Goal: Information Seeking & Learning: Learn about a topic

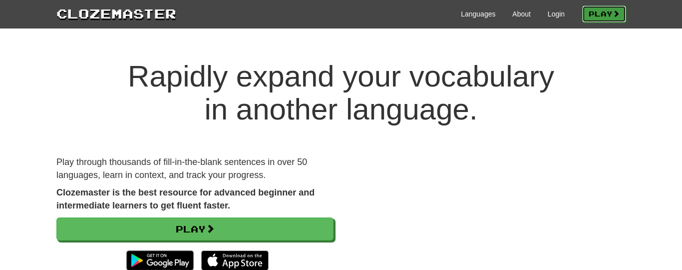
click at [601, 17] on link "Play" at bounding box center [604, 13] width 44 height 17
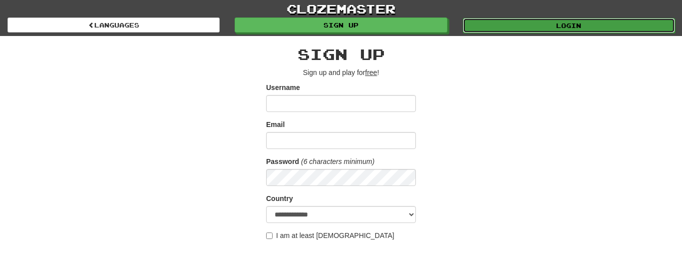
click at [531, 32] on link "Login" at bounding box center [569, 25] width 212 height 15
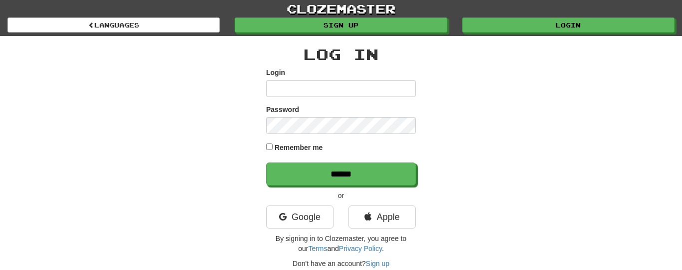
click at [301, 83] on input "Login" at bounding box center [341, 88] width 150 height 17
type input "**********"
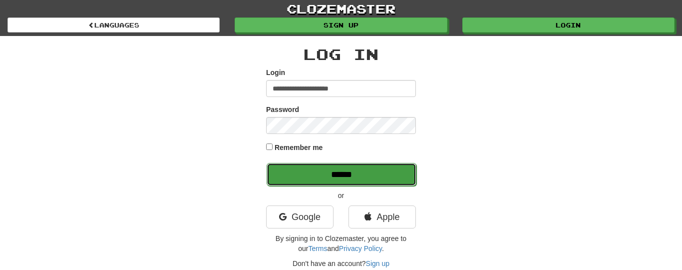
click at [318, 181] on input "******" at bounding box center [342, 174] width 150 height 23
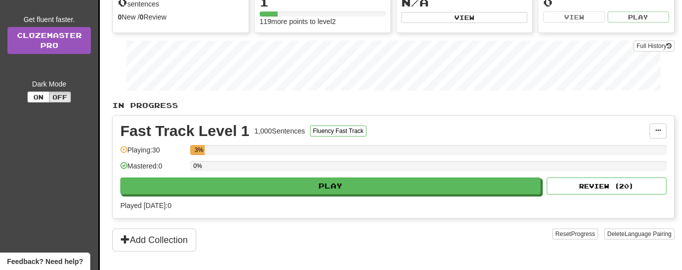
scroll to position [119, 0]
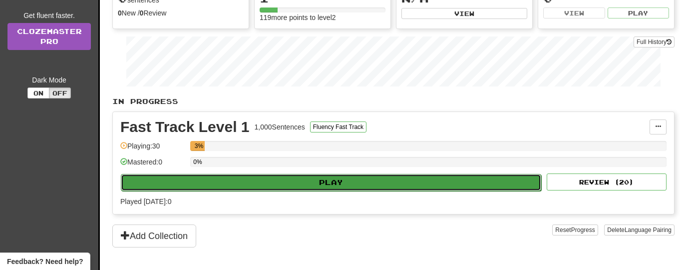
click at [327, 187] on button "Play" at bounding box center [331, 182] width 420 height 17
select select "**"
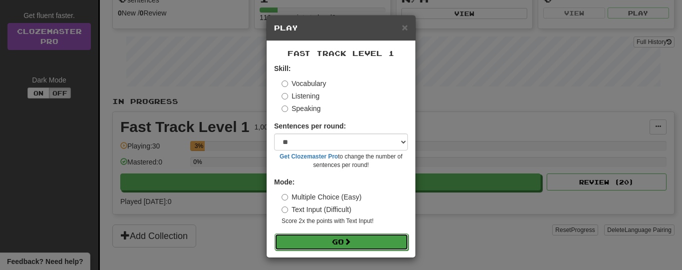
click at [347, 241] on span at bounding box center [347, 241] width 7 height 7
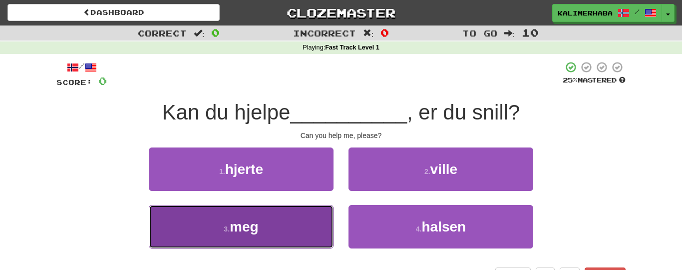
click at [252, 222] on span "meg" at bounding box center [244, 226] width 29 height 15
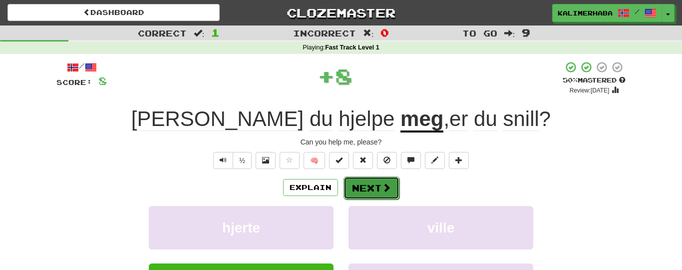
click at [361, 185] on button "Next" at bounding box center [371, 187] width 56 height 23
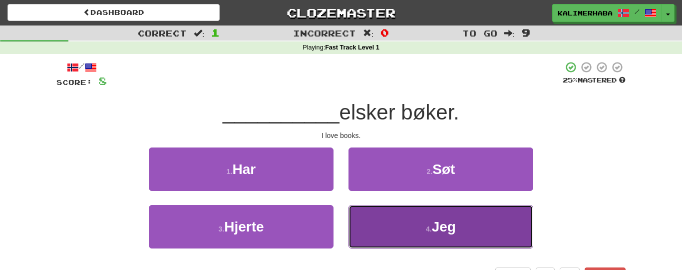
click at [389, 227] on button "4 . Jeg" at bounding box center [440, 226] width 185 height 43
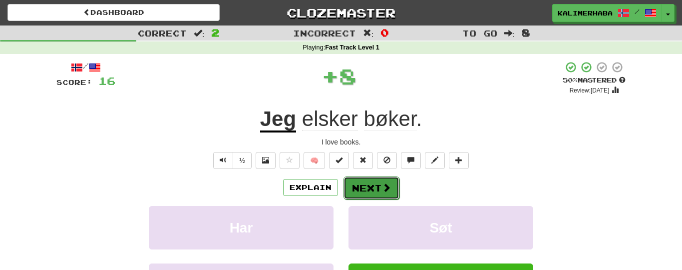
click at [381, 180] on button "Next" at bounding box center [371, 187] width 56 height 23
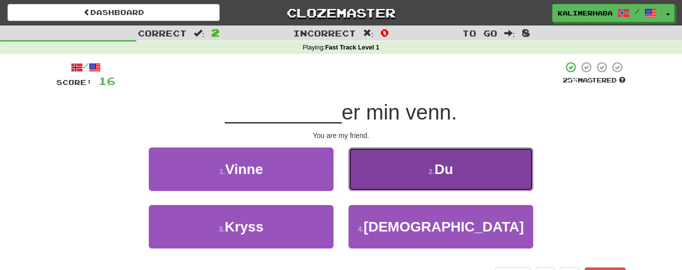
click at [391, 171] on button "2 . Du" at bounding box center [440, 168] width 185 height 43
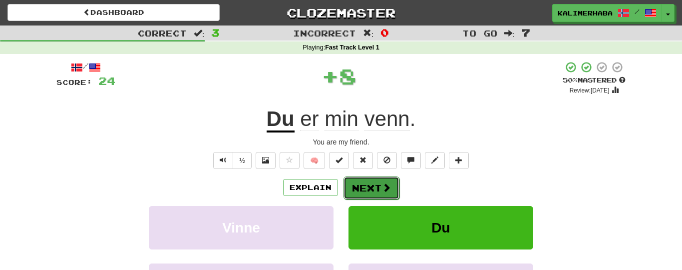
click at [368, 184] on button "Next" at bounding box center [371, 187] width 56 height 23
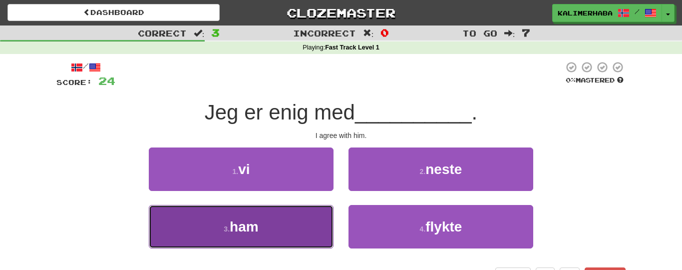
click at [297, 219] on button "3 . ham" at bounding box center [241, 226] width 185 height 43
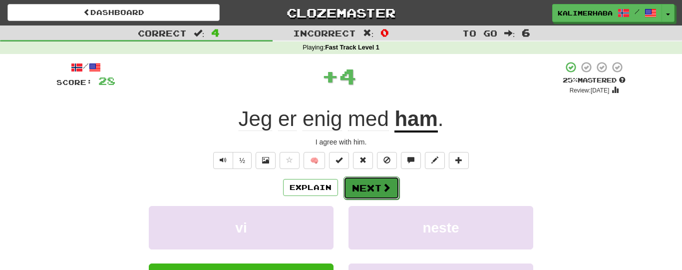
click at [375, 192] on button "Next" at bounding box center [371, 187] width 56 height 23
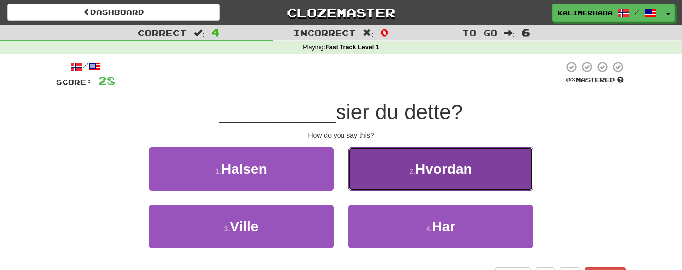
click at [438, 161] on span "Hvordan" at bounding box center [443, 168] width 57 height 15
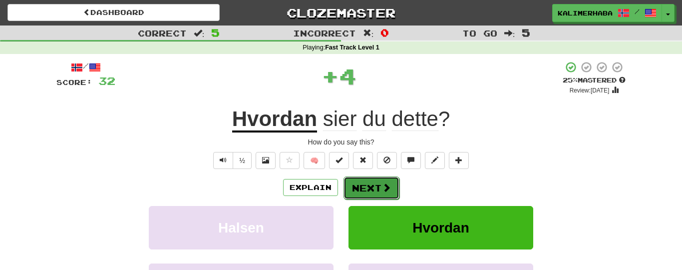
click at [364, 184] on button "Next" at bounding box center [371, 187] width 56 height 23
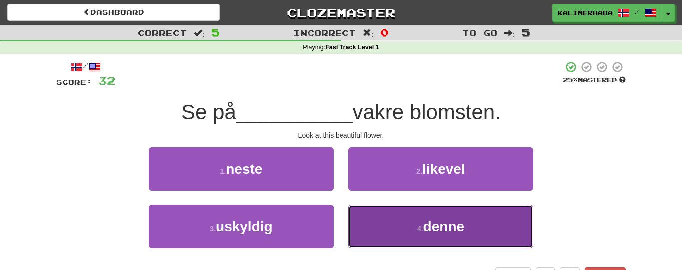
click at [409, 221] on button "4 . denne" at bounding box center [440, 226] width 185 height 43
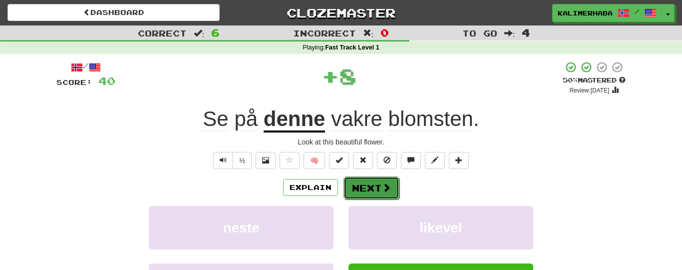
click at [385, 195] on button "Next" at bounding box center [371, 187] width 56 height 23
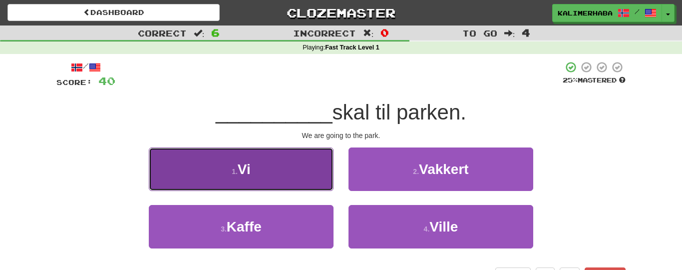
click at [293, 173] on button "1 . Vi" at bounding box center [241, 168] width 185 height 43
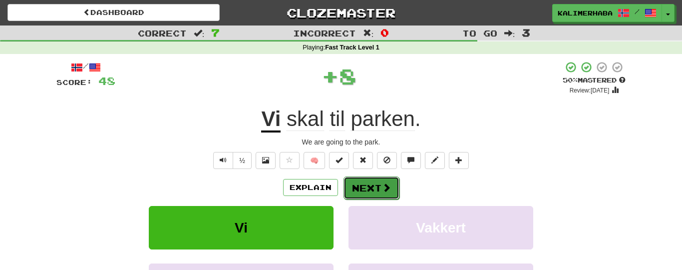
click at [364, 180] on button "Next" at bounding box center [371, 187] width 56 height 23
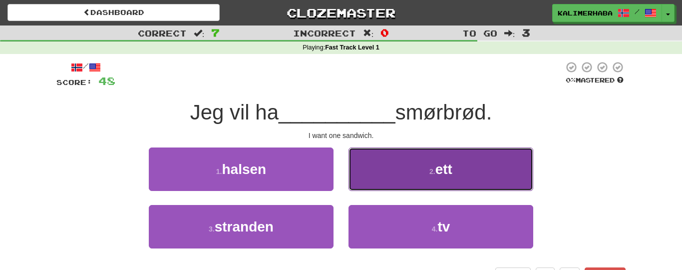
click at [394, 169] on button "2 . ett" at bounding box center [440, 168] width 185 height 43
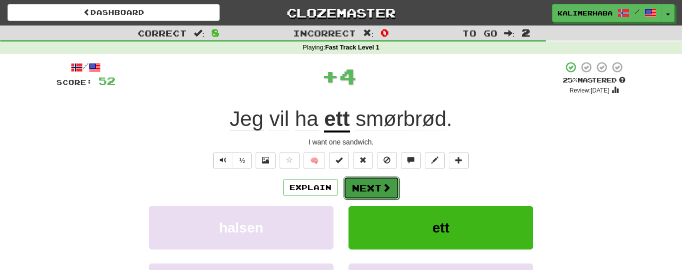
click at [365, 185] on button "Next" at bounding box center [371, 187] width 56 height 23
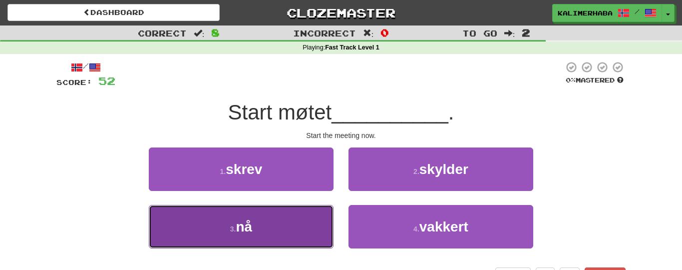
click at [298, 232] on button "3 . nå" at bounding box center [241, 226] width 185 height 43
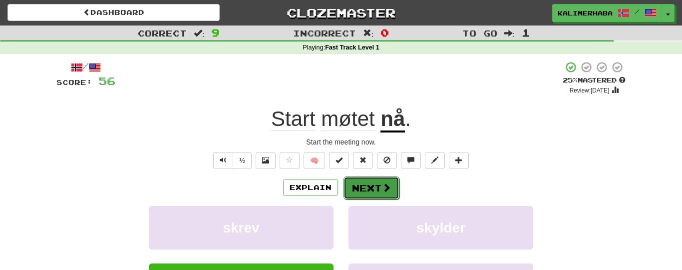
click at [367, 186] on button "Next" at bounding box center [371, 187] width 56 height 23
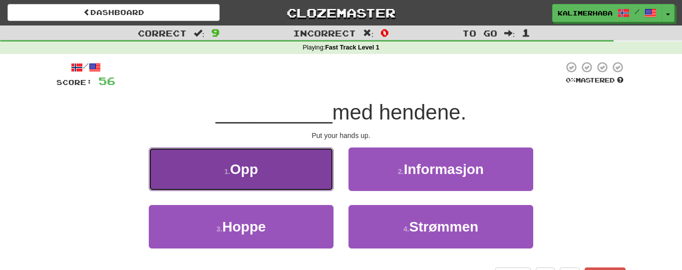
click at [277, 164] on button "1 . Opp" at bounding box center [241, 168] width 185 height 43
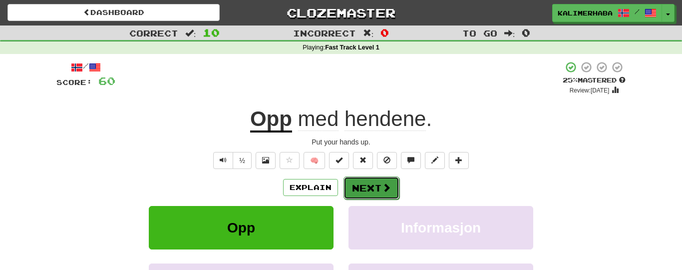
click at [372, 188] on button "Next" at bounding box center [371, 187] width 56 height 23
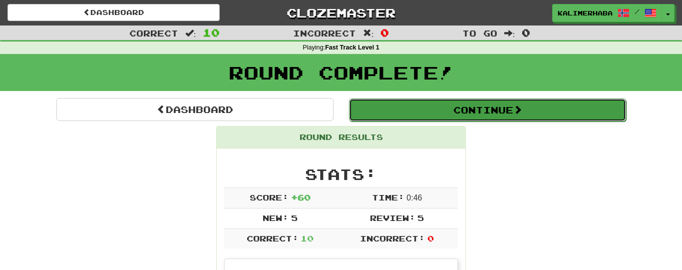
click at [433, 115] on button "Continue" at bounding box center [487, 109] width 277 height 23
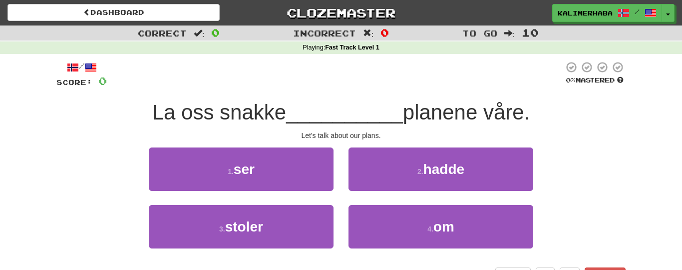
click at [393, 250] on div "4 . om" at bounding box center [441, 233] width 200 height 57
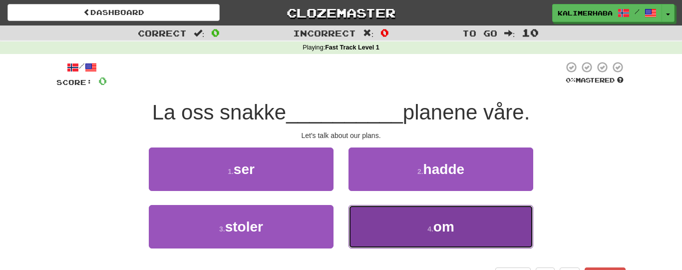
click at [397, 229] on button "4 . om" at bounding box center [440, 226] width 185 height 43
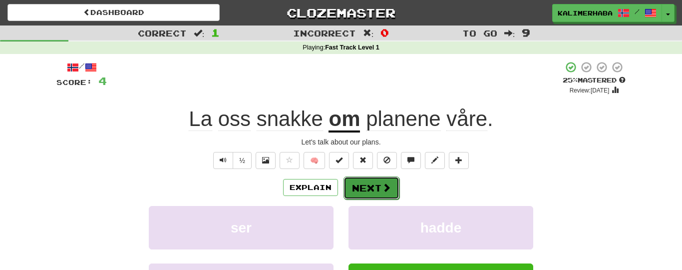
click at [371, 185] on button "Next" at bounding box center [371, 187] width 56 height 23
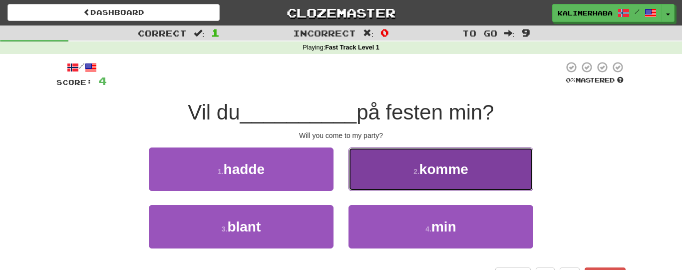
click at [419, 173] on small "2 ." at bounding box center [416, 171] width 6 height 8
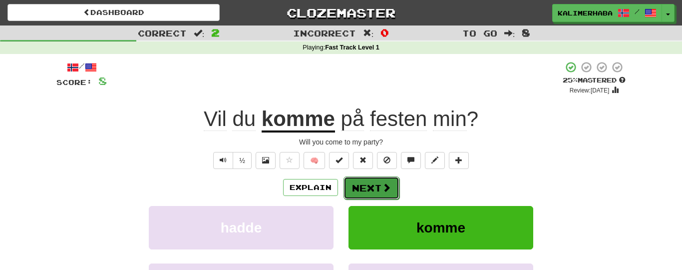
click at [363, 185] on button "Next" at bounding box center [371, 187] width 56 height 23
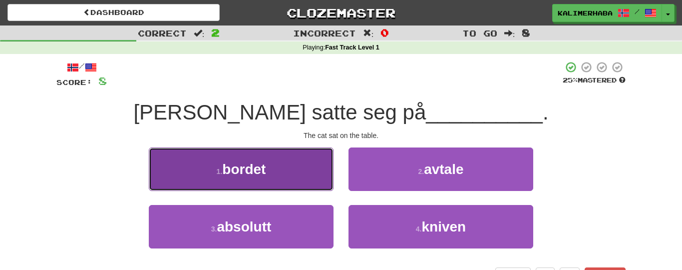
click at [289, 168] on button "1 . bordet" at bounding box center [241, 168] width 185 height 43
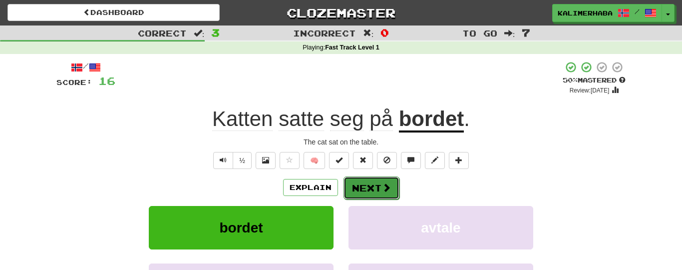
click at [360, 187] on button "Next" at bounding box center [371, 187] width 56 height 23
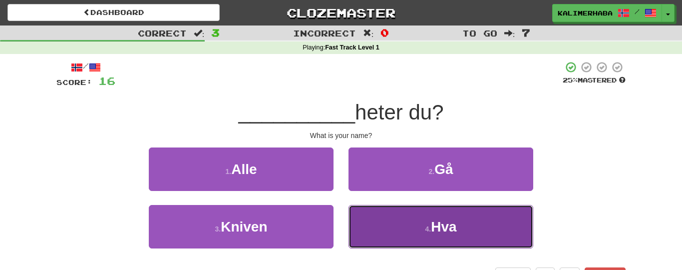
click at [389, 217] on button "4 . Hva" at bounding box center [440, 226] width 185 height 43
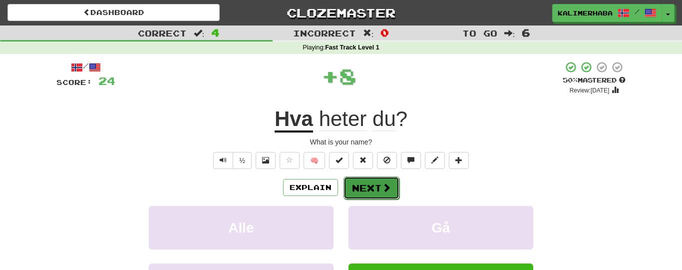
click at [371, 181] on button "Next" at bounding box center [371, 187] width 56 height 23
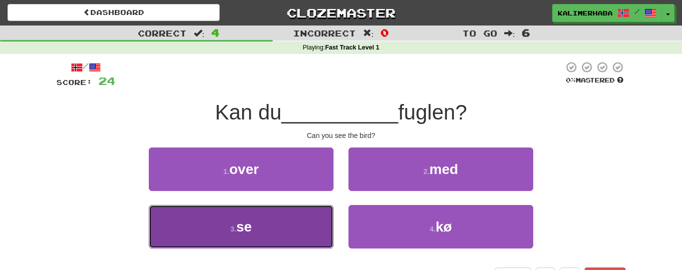
click at [289, 222] on button "3 . se" at bounding box center [241, 226] width 185 height 43
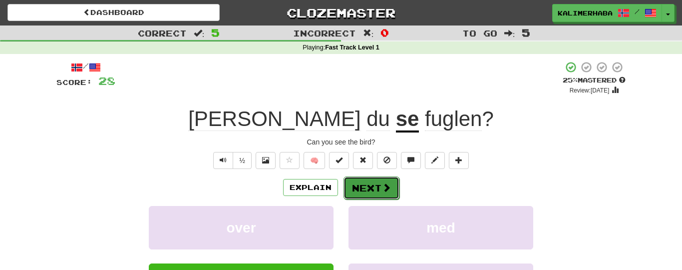
click at [376, 184] on button "Next" at bounding box center [371, 187] width 56 height 23
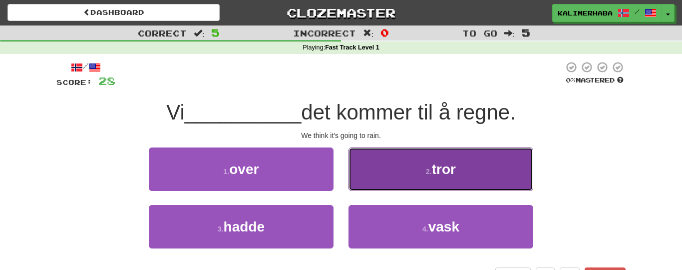
click at [446, 168] on span "tror" at bounding box center [444, 168] width 24 height 15
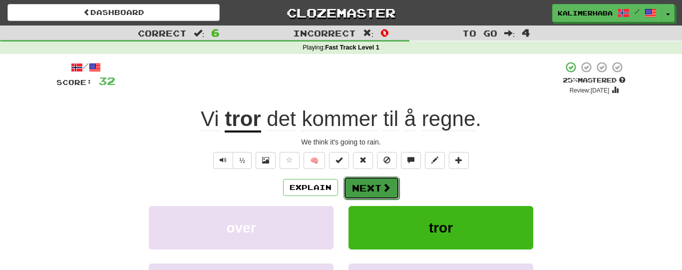
click at [365, 181] on button "Next" at bounding box center [371, 187] width 56 height 23
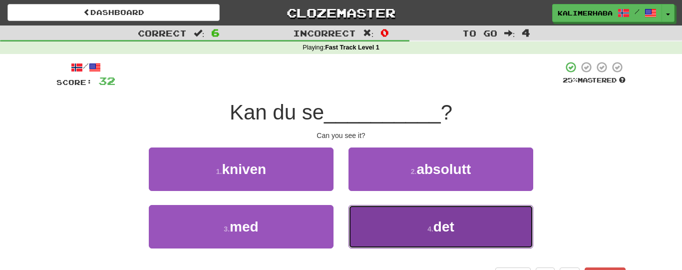
click at [425, 229] on button "4 . det" at bounding box center [440, 226] width 185 height 43
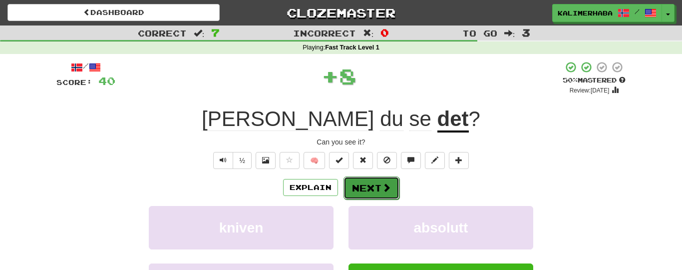
click at [380, 185] on button "Next" at bounding box center [371, 187] width 56 height 23
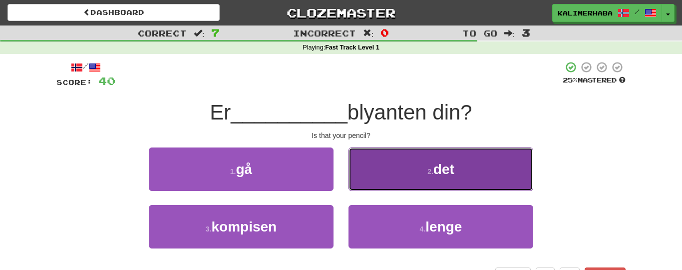
click at [407, 170] on button "2 . det" at bounding box center [440, 168] width 185 height 43
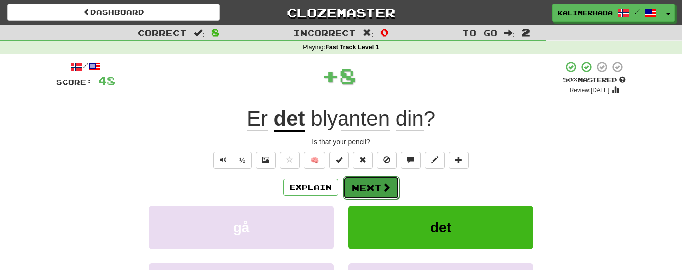
click at [369, 181] on button "Next" at bounding box center [371, 187] width 56 height 23
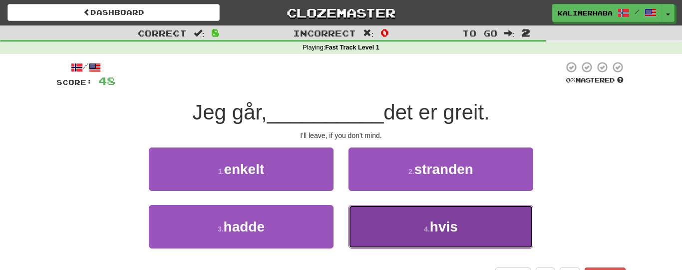
click at [411, 219] on button "4 . hvis" at bounding box center [440, 226] width 185 height 43
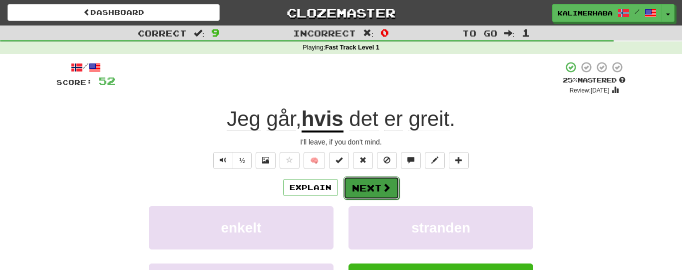
click at [375, 187] on button "Next" at bounding box center [371, 187] width 56 height 23
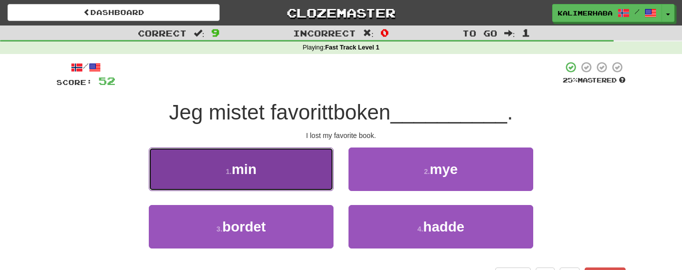
click at [287, 178] on button "1 . min" at bounding box center [241, 168] width 185 height 43
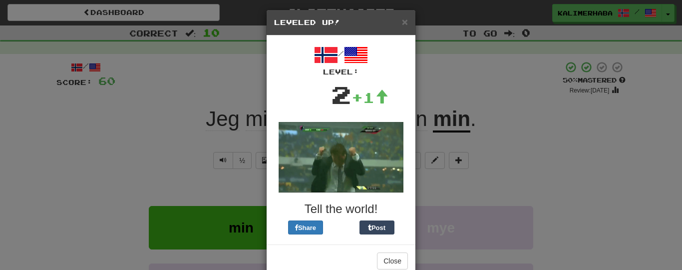
scroll to position [28, 0]
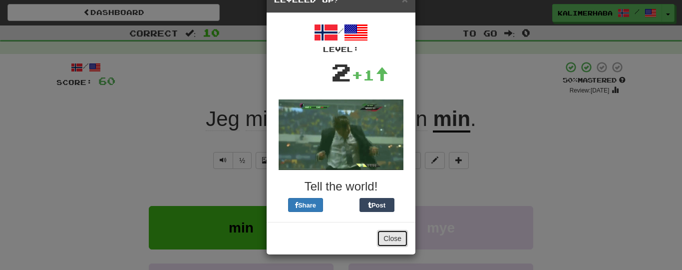
click at [387, 238] on button "Close" at bounding box center [392, 238] width 31 height 17
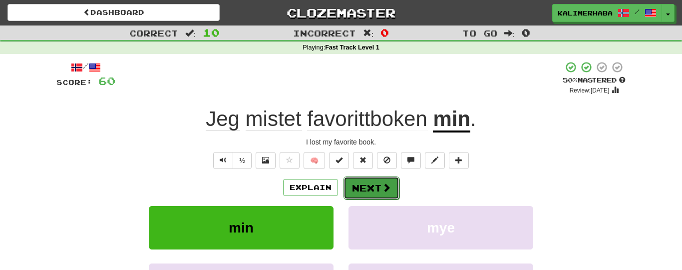
click at [376, 182] on button "Next" at bounding box center [371, 187] width 56 height 23
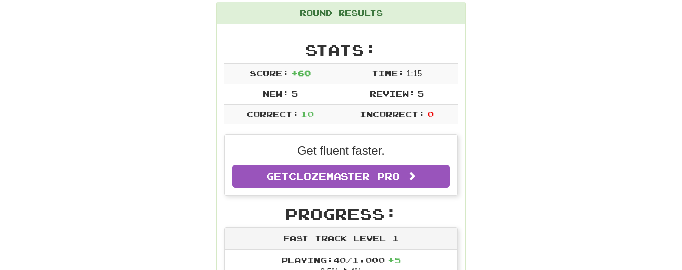
scroll to position [0, 0]
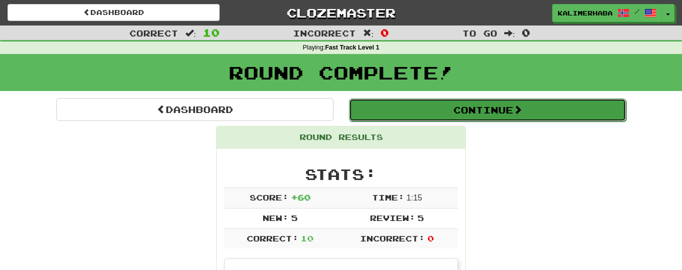
click at [425, 105] on button "Continue" at bounding box center [487, 109] width 277 height 23
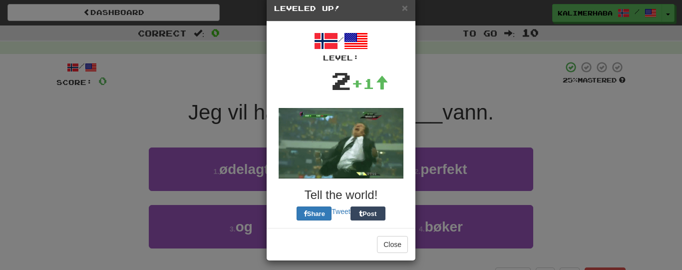
scroll to position [25, 0]
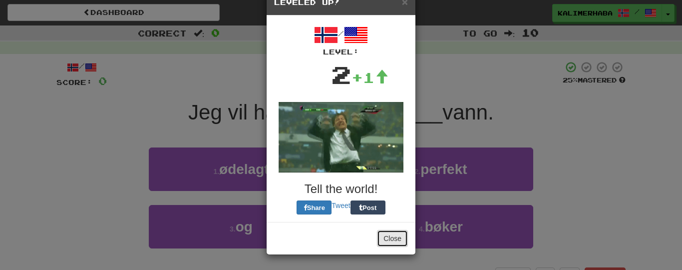
click at [397, 233] on button "Close" at bounding box center [392, 238] width 31 height 17
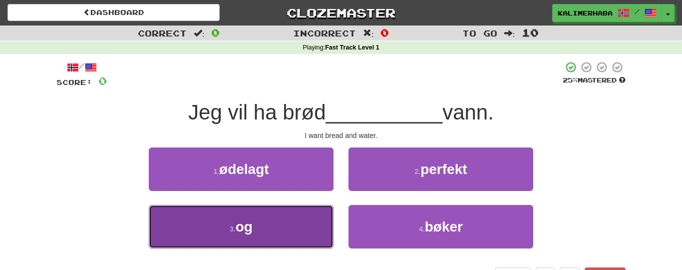
click at [284, 229] on button "3 . og" at bounding box center [241, 226] width 185 height 43
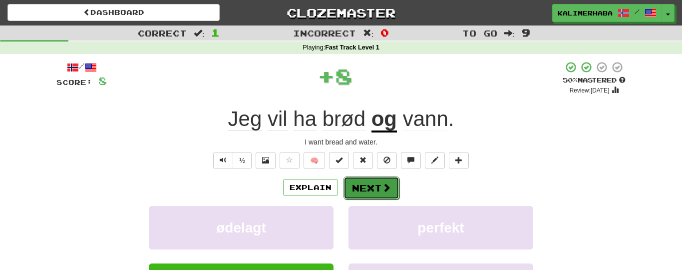
click at [367, 183] on button "Next" at bounding box center [371, 187] width 56 height 23
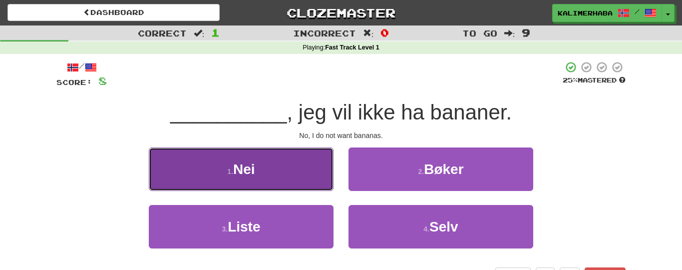
click at [271, 179] on button "1 . Nei" at bounding box center [241, 168] width 185 height 43
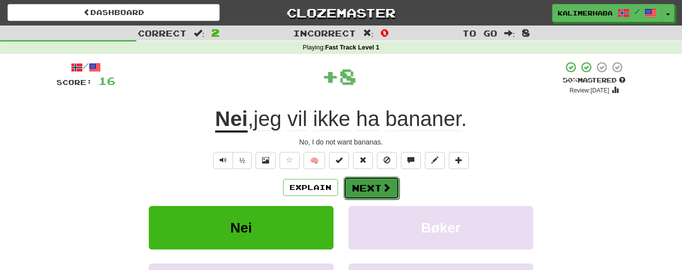
click at [350, 183] on button "Next" at bounding box center [371, 187] width 56 height 23
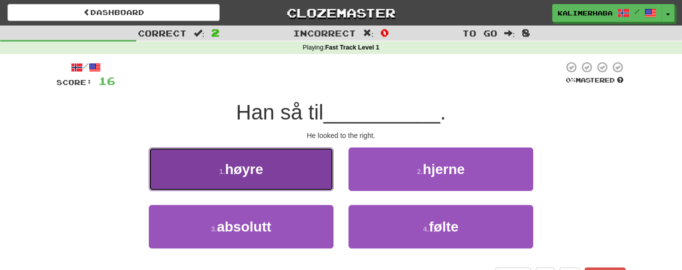
click at [270, 173] on button "1 . høyre" at bounding box center [241, 168] width 185 height 43
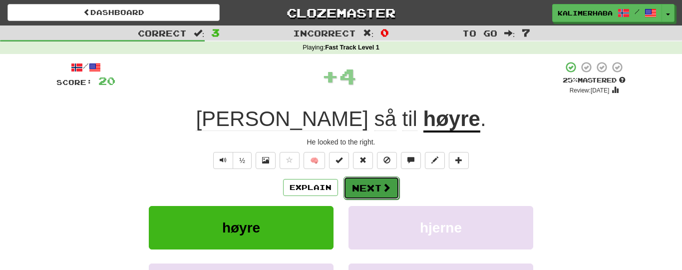
click at [361, 181] on button "Next" at bounding box center [371, 187] width 56 height 23
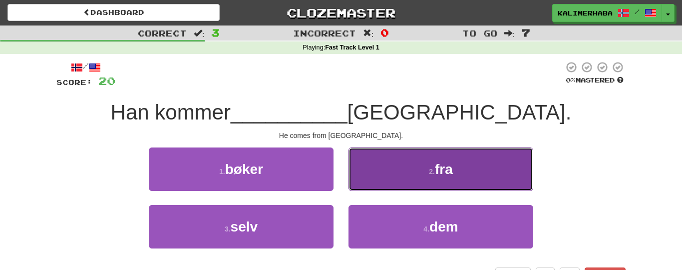
click at [438, 182] on button "2 . fra" at bounding box center [440, 168] width 185 height 43
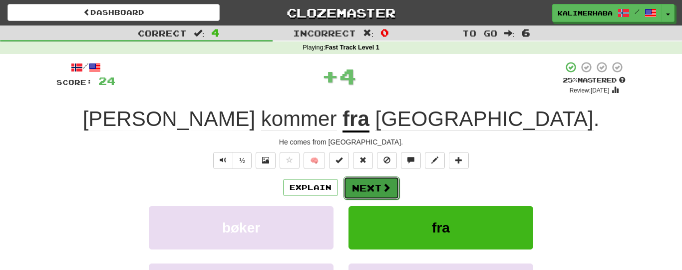
click at [373, 184] on button "Next" at bounding box center [371, 187] width 56 height 23
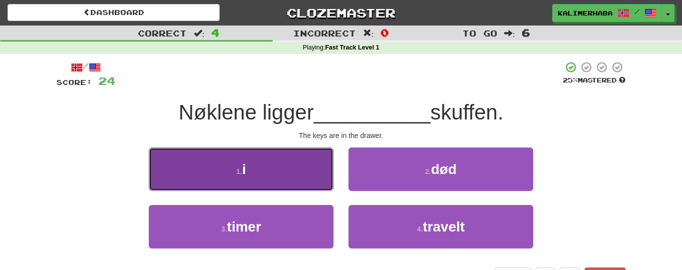
click at [300, 165] on button "1 . i" at bounding box center [241, 168] width 185 height 43
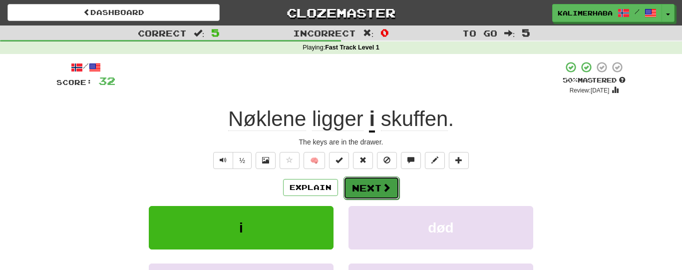
click at [372, 191] on button "Next" at bounding box center [371, 187] width 56 height 23
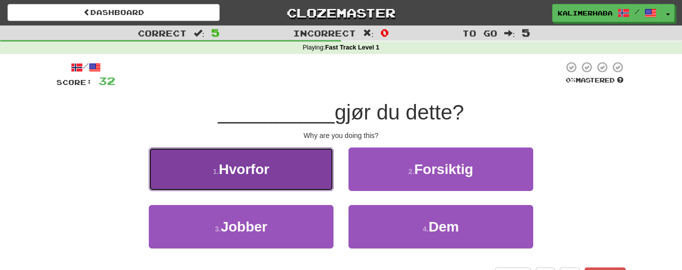
click at [281, 173] on button "1 . Hvorfor" at bounding box center [241, 168] width 185 height 43
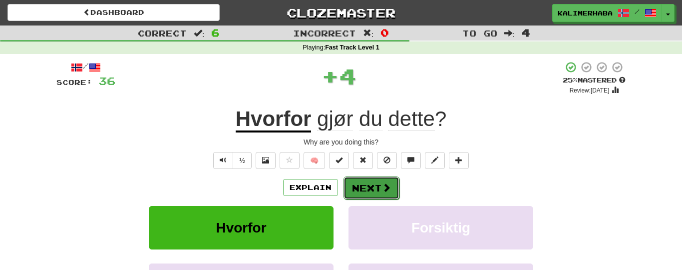
click at [363, 185] on button "Next" at bounding box center [371, 187] width 56 height 23
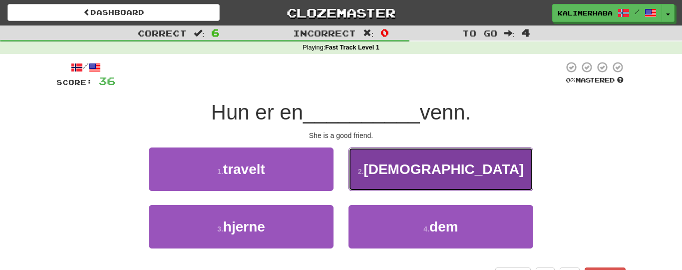
click at [416, 165] on button "2 . god" at bounding box center [440, 168] width 185 height 43
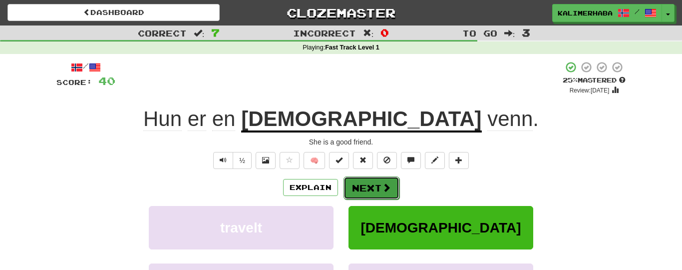
click at [372, 187] on button "Next" at bounding box center [371, 187] width 56 height 23
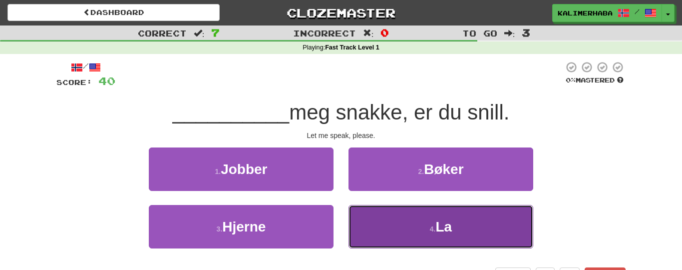
click at [407, 218] on button "4 . La" at bounding box center [440, 226] width 185 height 43
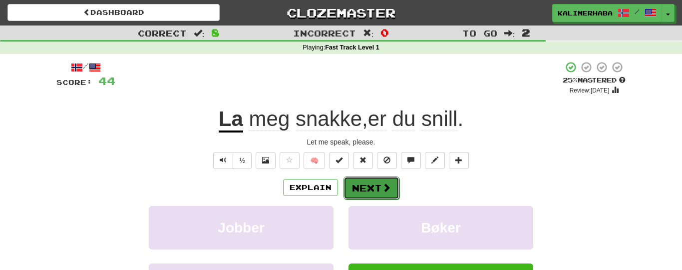
click at [362, 185] on button "Next" at bounding box center [371, 187] width 56 height 23
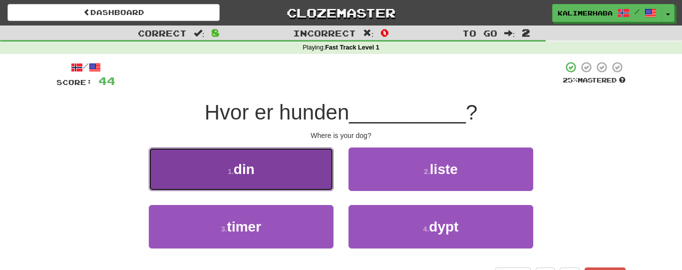
click at [300, 177] on button "1 . din" at bounding box center [241, 168] width 185 height 43
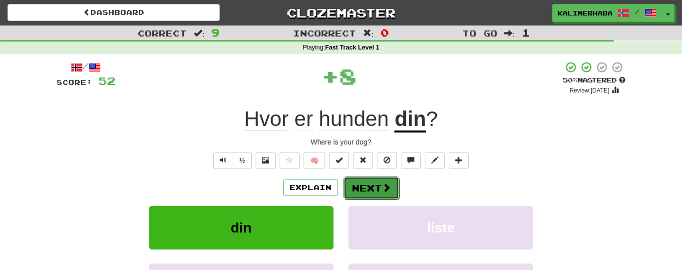
click at [383, 189] on span at bounding box center [386, 187] width 9 height 9
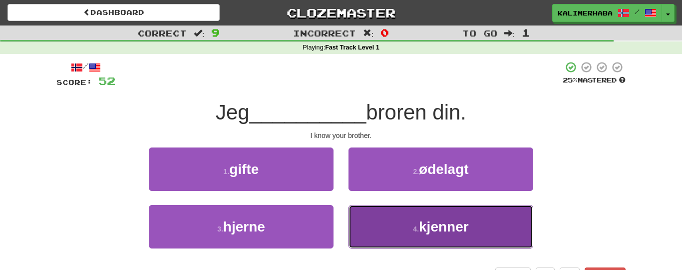
click at [424, 223] on span "kjenner" at bounding box center [444, 226] width 50 height 15
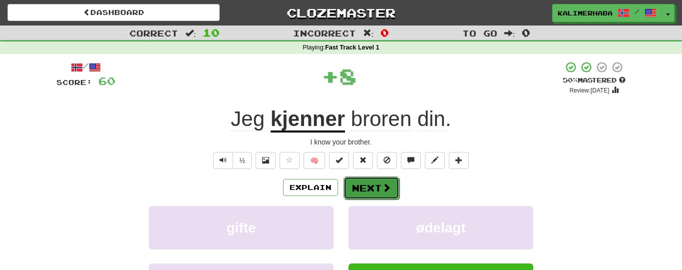
click at [376, 192] on button "Next" at bounding box center [371, 187] width 56 height 23
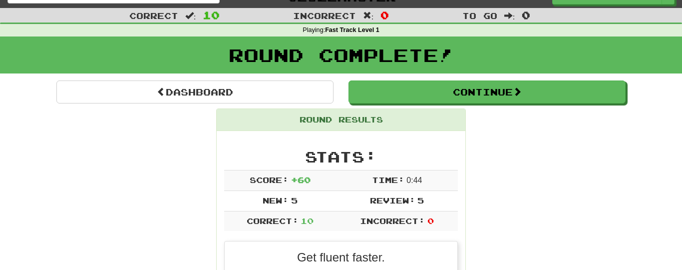
scroll to position [0, 0]
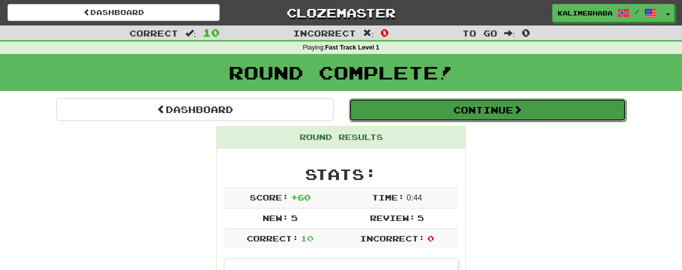
click at [409, 112] on button "Continue" at bounding box center [487, 109] width 277 height 23
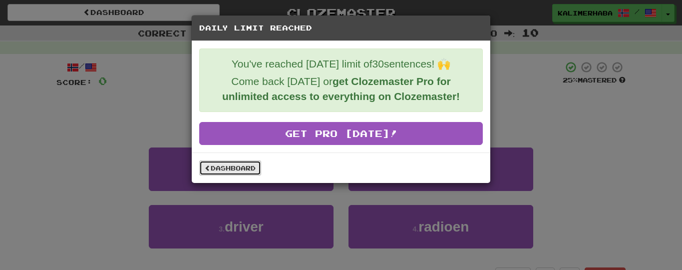
click at [221, 164] on link "Dashboard" at bounding box center [230, 167] width 62 height 15
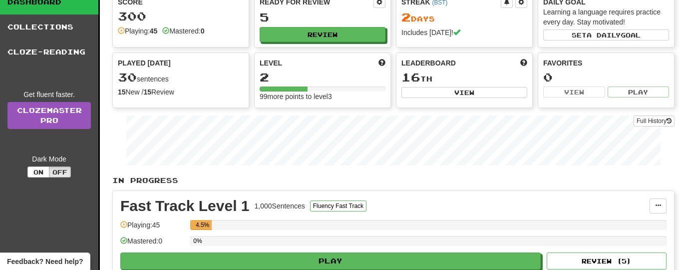
scroll to position [39, 0]
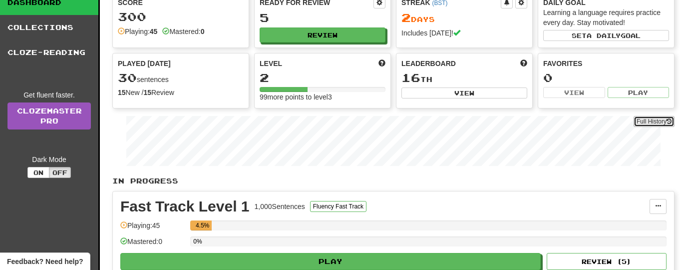
click at [648, 124] on button "Full History" at bounding box center [653, 121] width 41 height 11
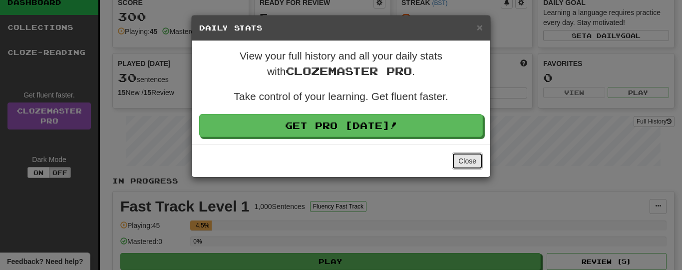
click at [466, 159] on button "Close" at bounding box center [467, 160] width 31 height 17
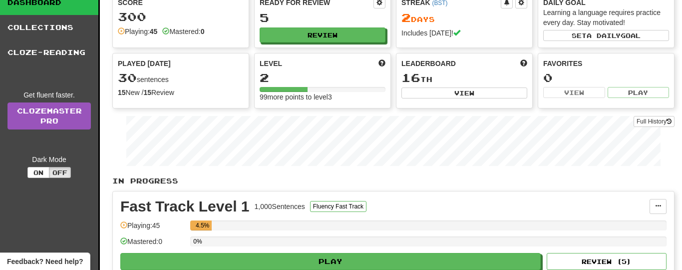
scroll to position [0, 0]
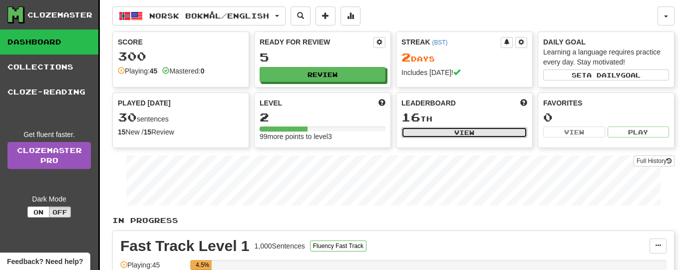
click at [472, 128] on button "View" at bounding box center [464, 132] width 126 height 11
select select "**********"
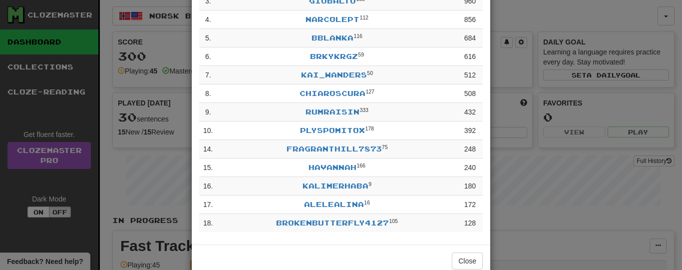
scroll to position [160, 0]
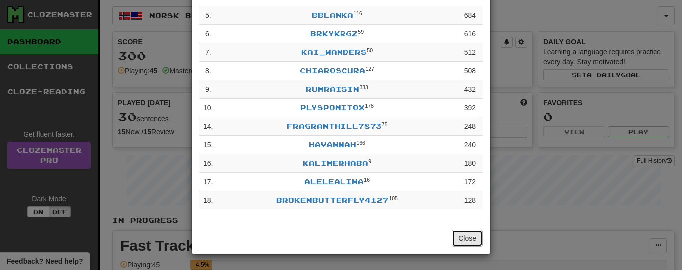
click at [472, 236] on button "Close" at bounding box center [467, 238] width 31 height 17
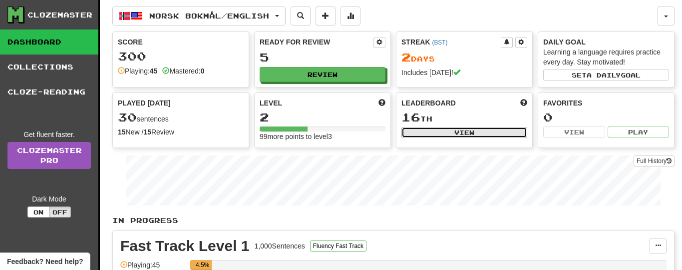
click at [470, 134] on button "View" at bounding box center [464, 132] width 126 height 11
select select "**********"
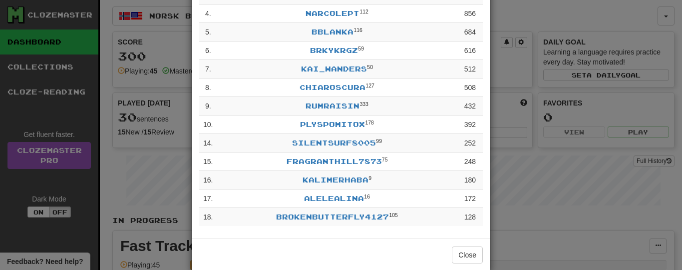
scroll to position [0, 0]
